Goal: Task Accomplishment & Management: Complete application form

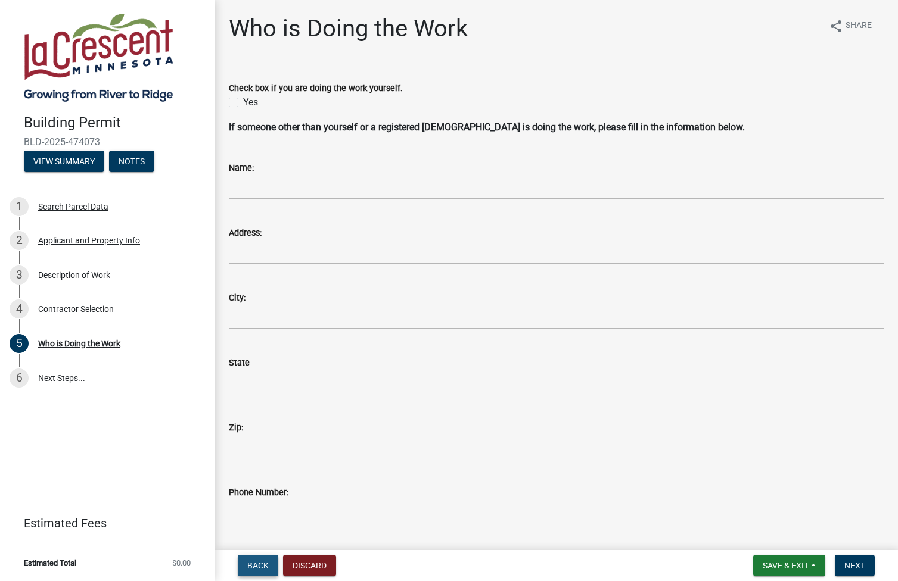
click at [256, 566] on span "Back" at bounding box center [257, 566] width 21 height 10
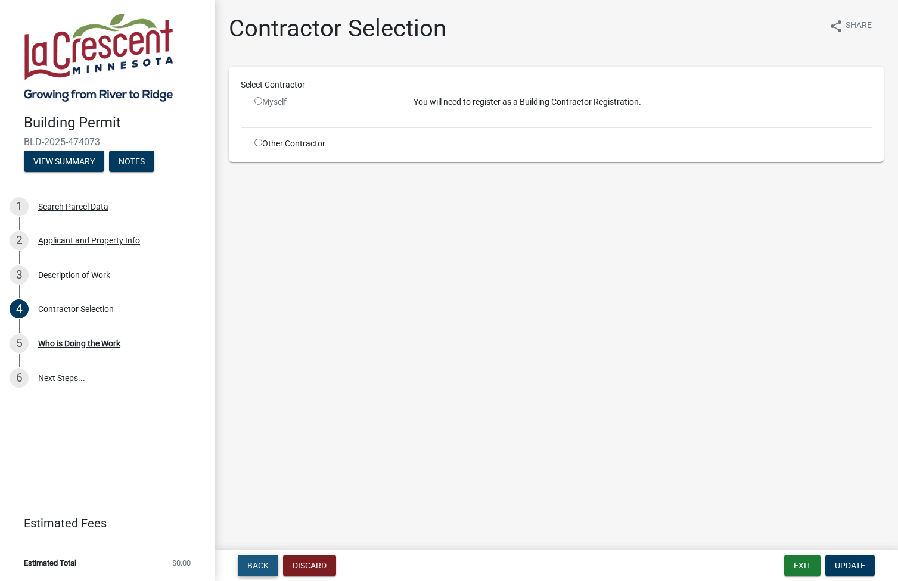
click at [256, 565] on span "Back" at bounding box center [257, 566] width 21 height 10
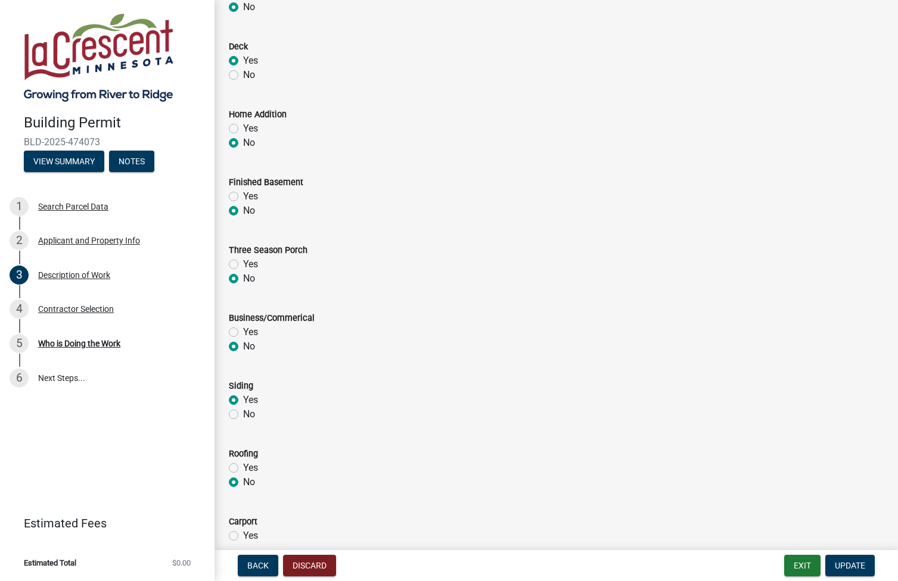
scroll to position [231, 0]
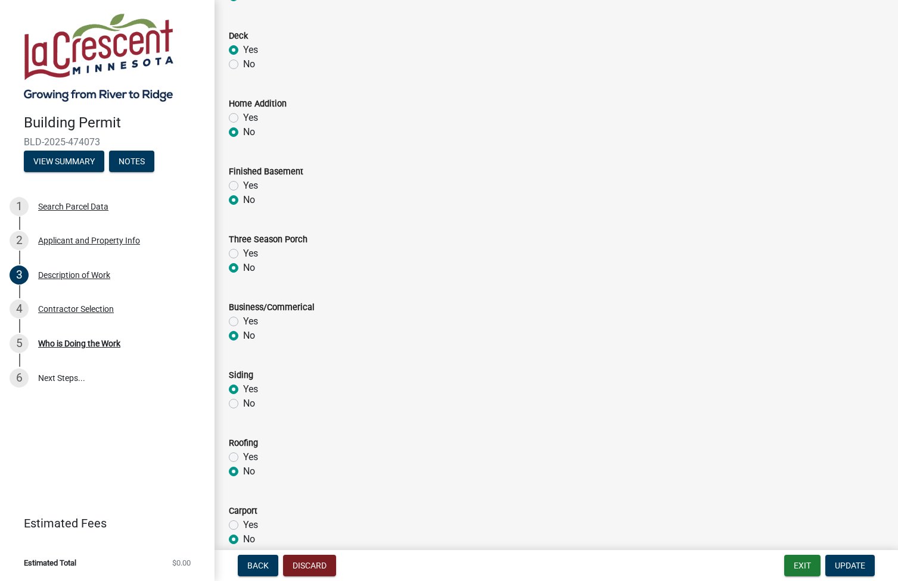
click at [243, 403] on label "No" at bounding box center [249, 404] width 12 height 14
click at [243, 403] on input "No" at bounding box center [247, 401] width 8 height 8
radio input "true"
click at [849, 567] on span "Update" at bounding box center [850, 566] width 30 height 10
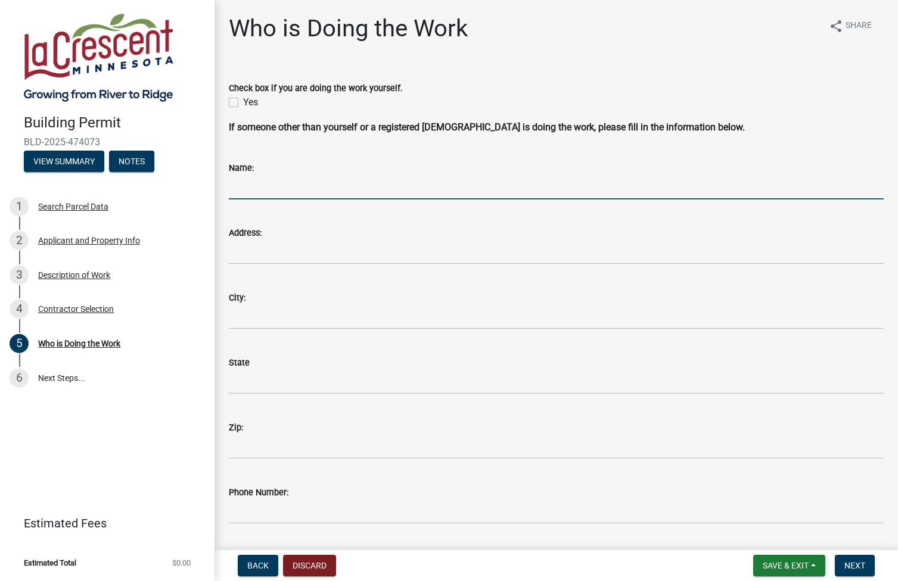
click at [276, 176] on input "Name:" at bounding box center [556, 187] width 655 height 24
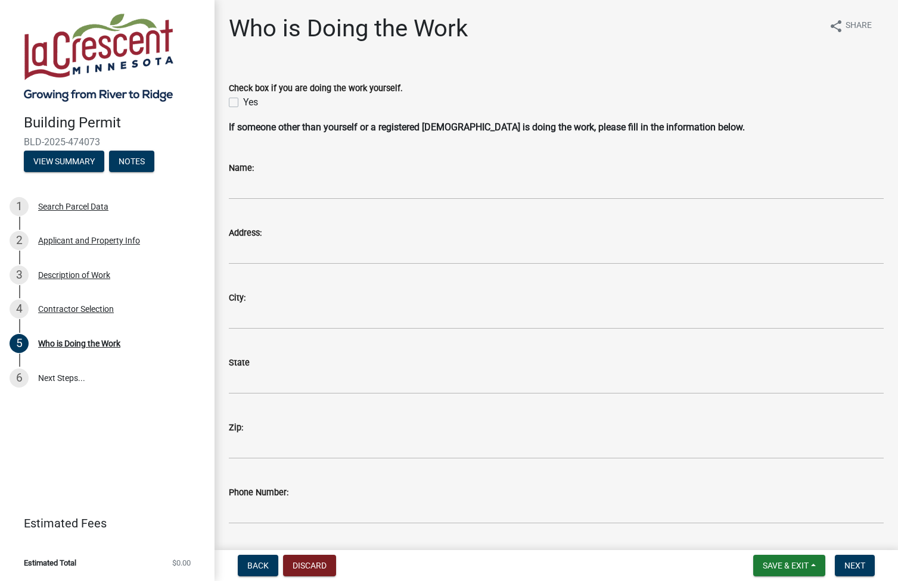
click at [243, 103] on label "Yes" at bounding box center [250, 102] width 15 height 14
click at [243, 103] on input "Yes" at bounding box center [247, 99] width 8 height 8
checkbox input "true"
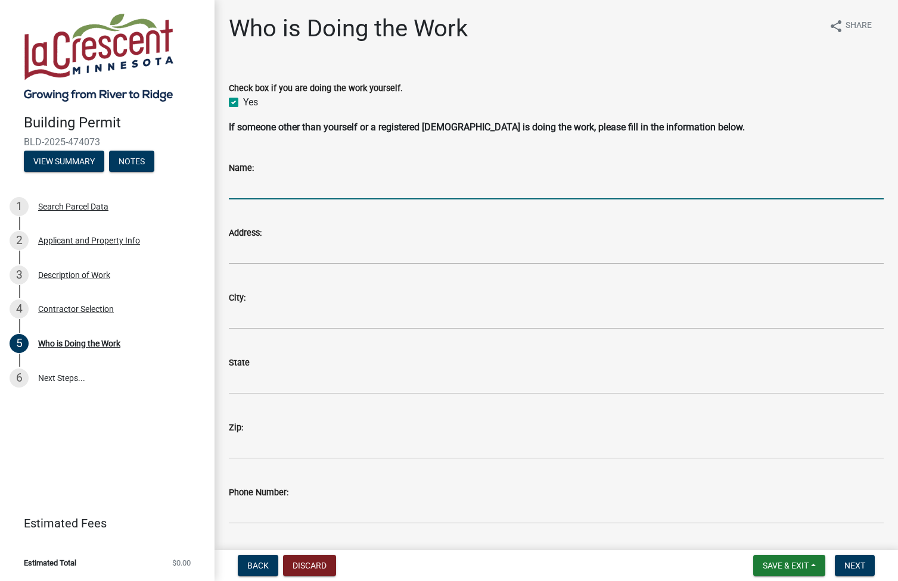
click at [293, 182] on input "Name:" at bounding box center [556, 187] width 655 height 24
type input "[PERSON_NAME]"
type input "[STREET_ADDRESS]"
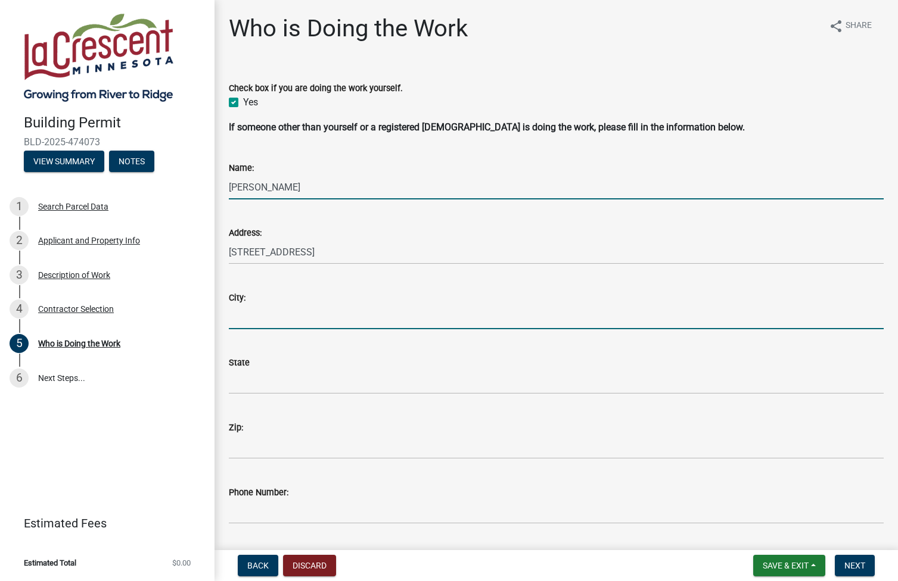
type input "LaCrescent"
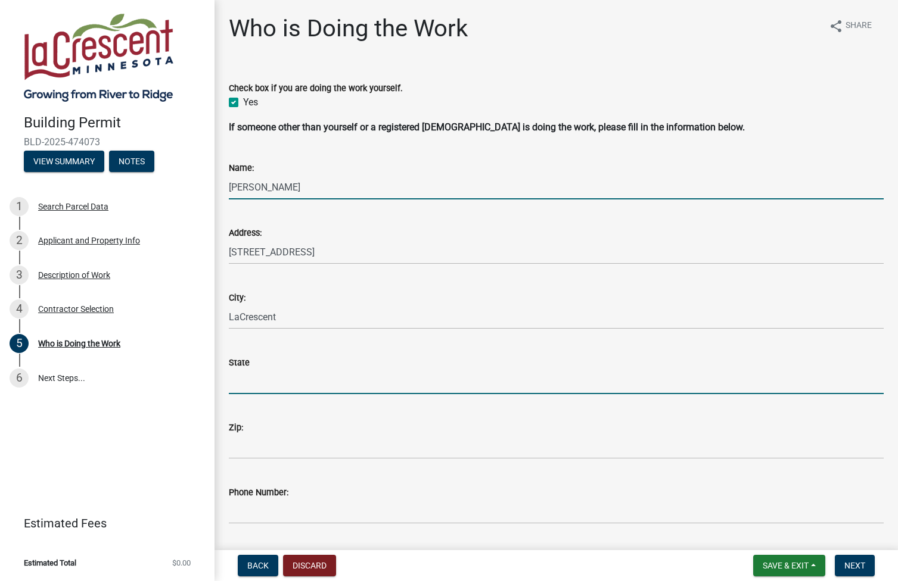
type input "[US_STATE]"
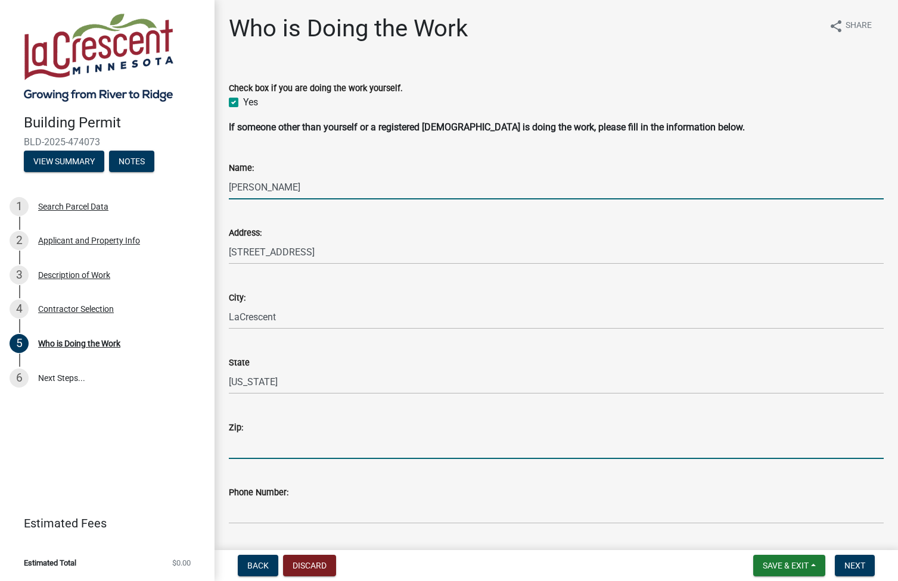
type input "55947"
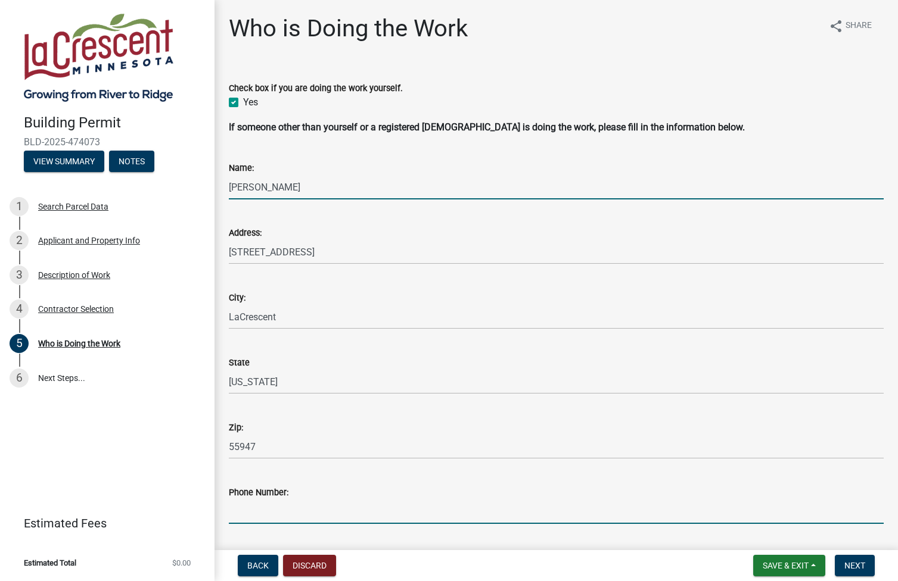
type input "7632223363"
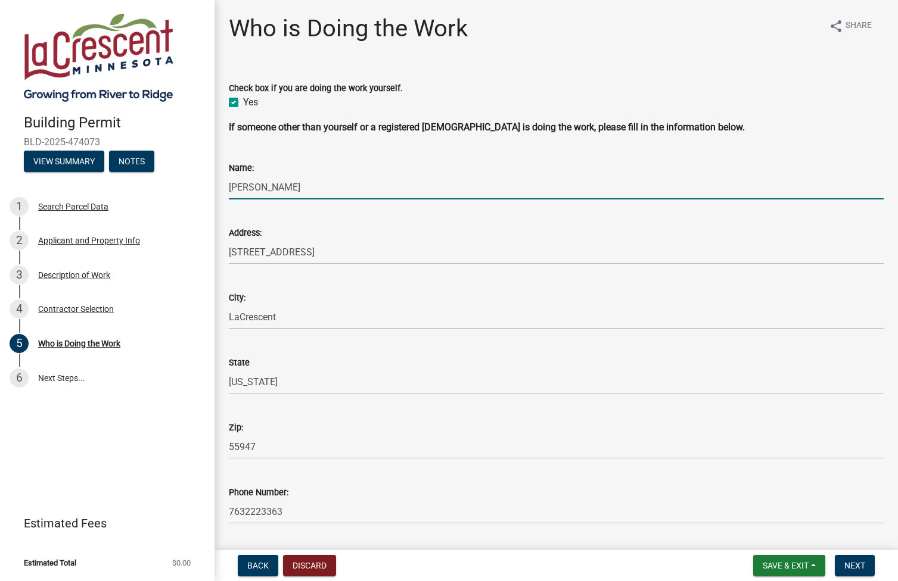
type input "[EMAIL_ADDRESS][DOMAIN_NAME]"
click at [243, 252] on input "[STREET_ADDRESS]" at bounding box center [556, 252] width 655 height 24
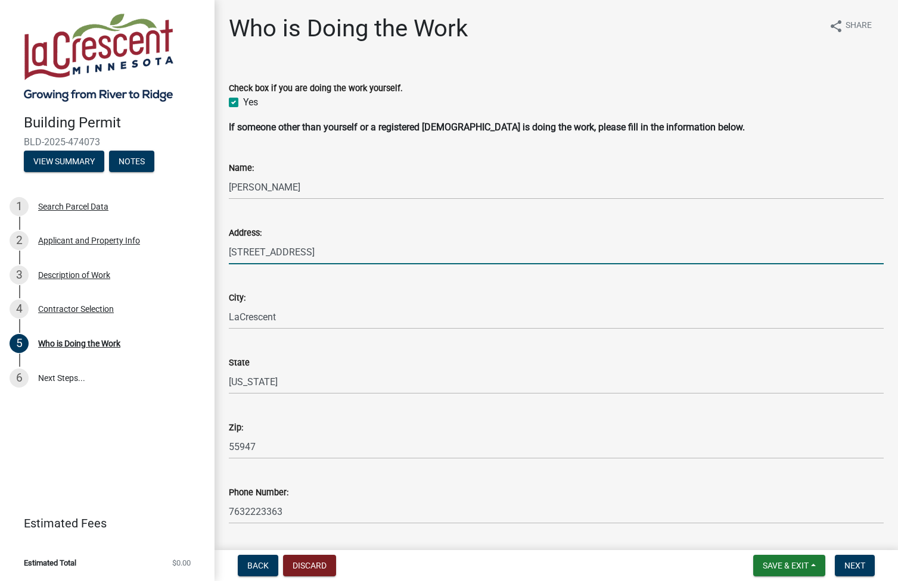
type input "[STREET_ADDRESS]"
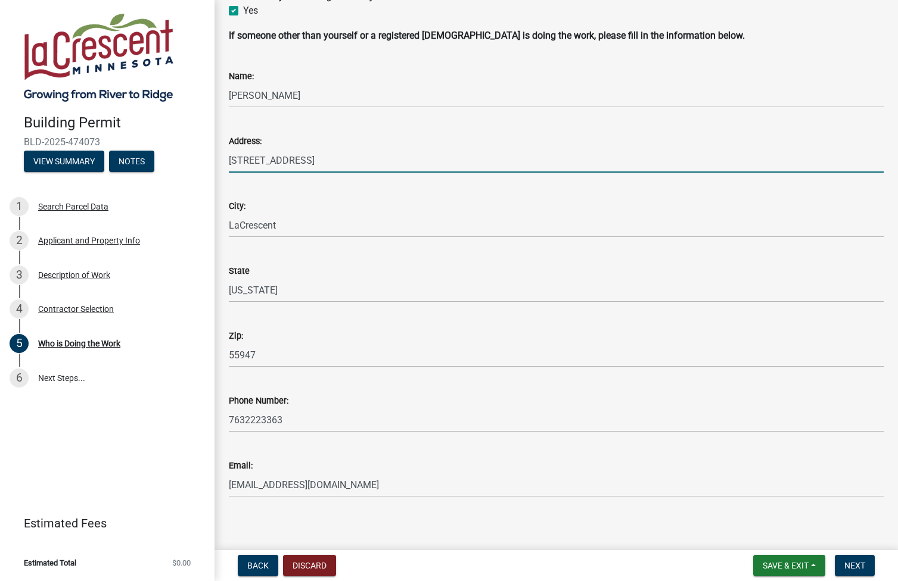
scroll to position [99, 0]
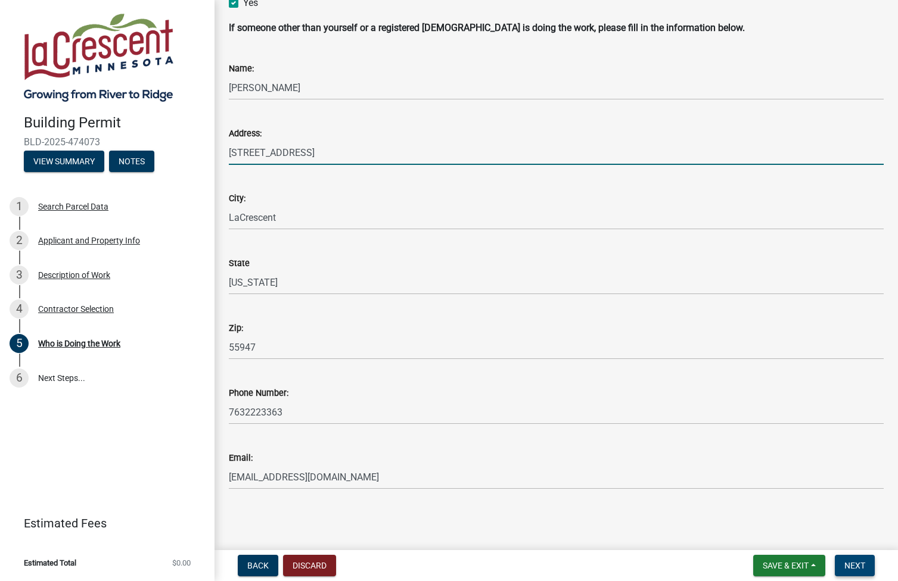
click at [858, 564] on span "Next" at bounding box center [854, 566] width 21 height 10
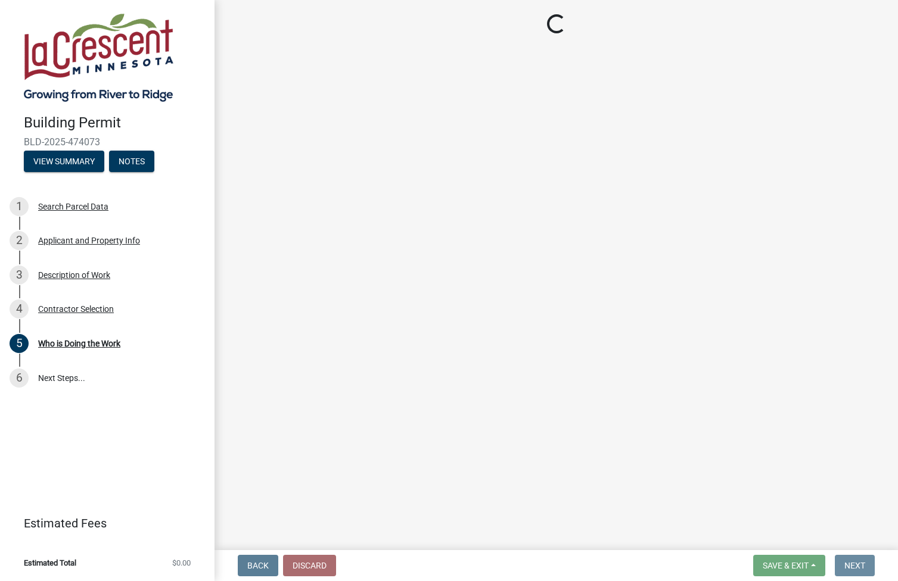
scroll to position [0, 0]
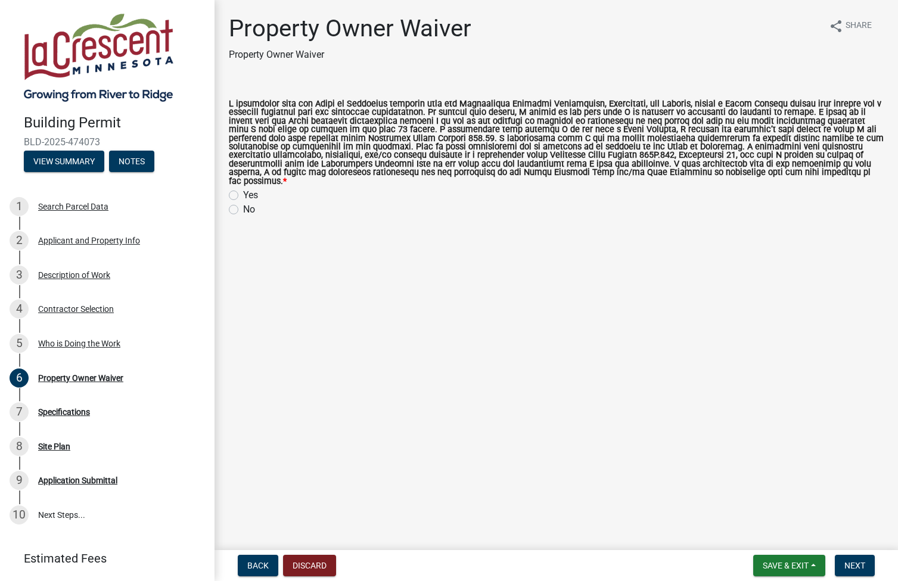
click at [243, 188] on label "Yes" at bounding box center [250, 195] width 15 height 14
click at [243, 188] on input "Yes" at bounding box center [247, 192] width 8 height 8
radio input "true"
click at [856, 561] on span "Next" at bounding box center [854, 566] width 21 height 10
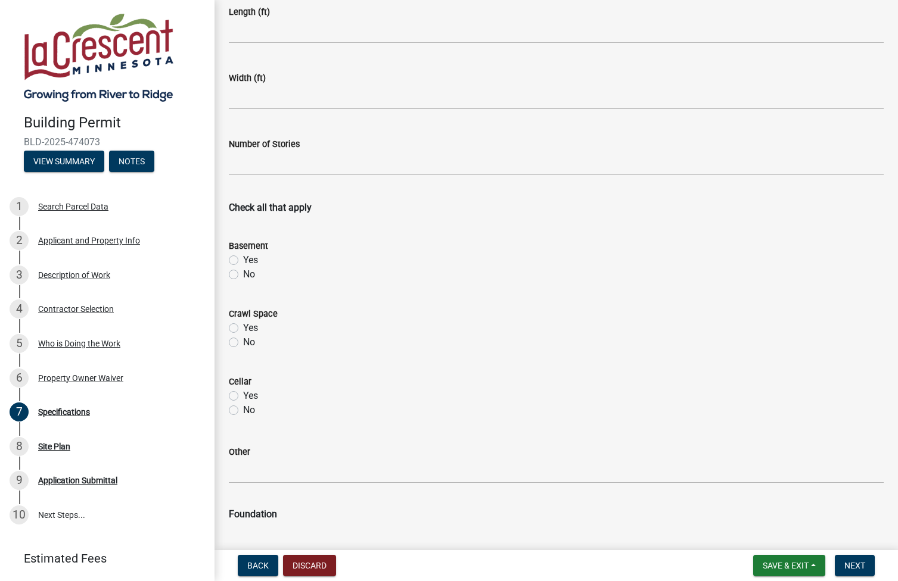
scroll to position [120, 0]
click at [243, 278] on label "No" at bounding box center [249, 276] width 12 height 14
click at [243, 276] on input "No" at bounding box center [247, 273] width 8 height 8
radio input "true"
click at [243, 346] on label "No" at bounding box center [249, 344] width 12 height 14
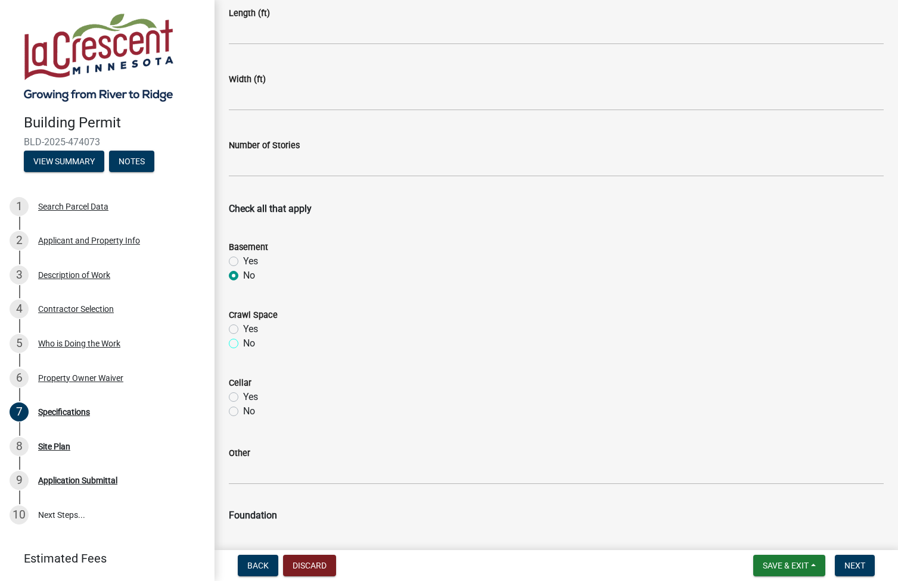
click at [243, 344] on input "No" at bounding box center [247, 341] width 8 height 8
radio input "true"
click at [243, 408] on label "No" at bounding box center [249, 412] width 12 height 14
click at [243, 408] on input "No" at bounding box center [247, 409] width 8 height 8
radio input "true"
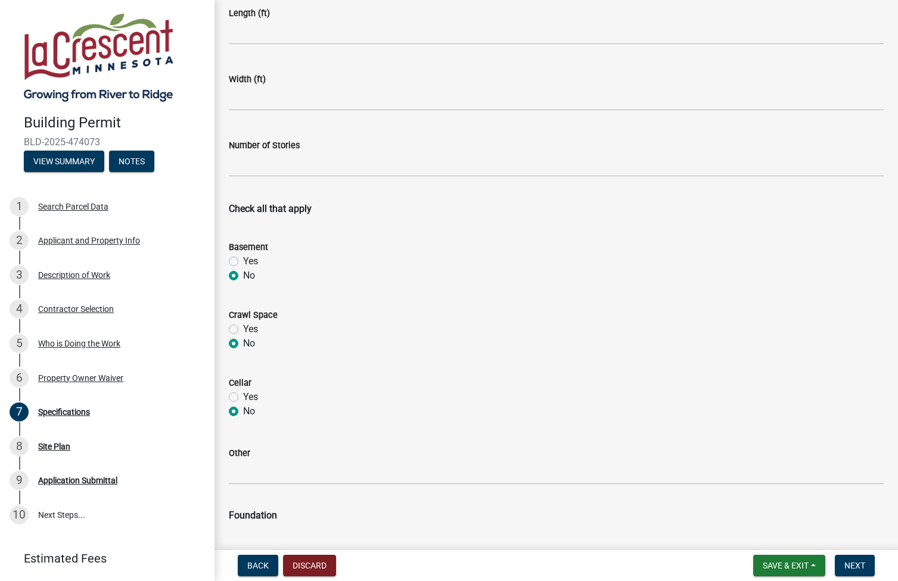
scroll to position [0, 0]
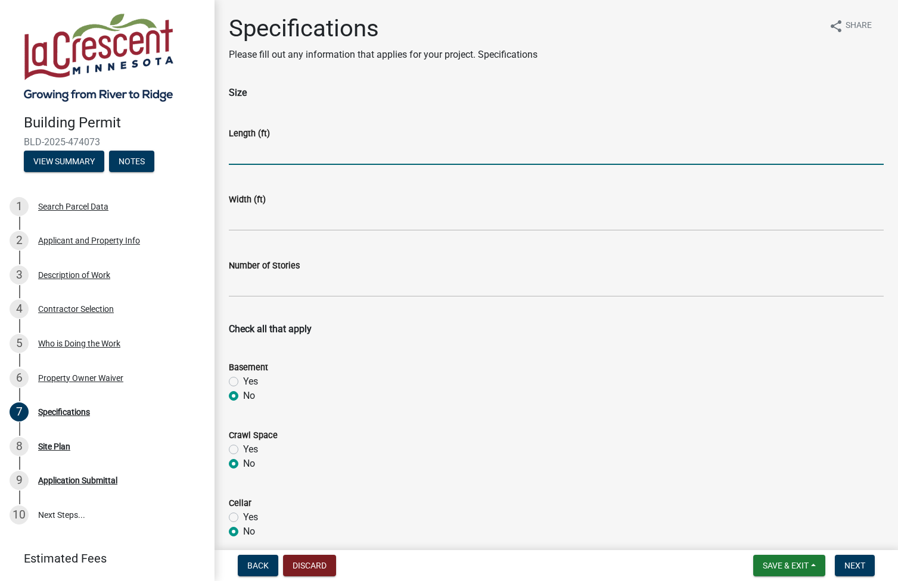
click at [265, 150] on input "text" at bounding box center [556, 153] width 655 height 24
